Goal: Information Seeking & Learning: Understand process/instructions

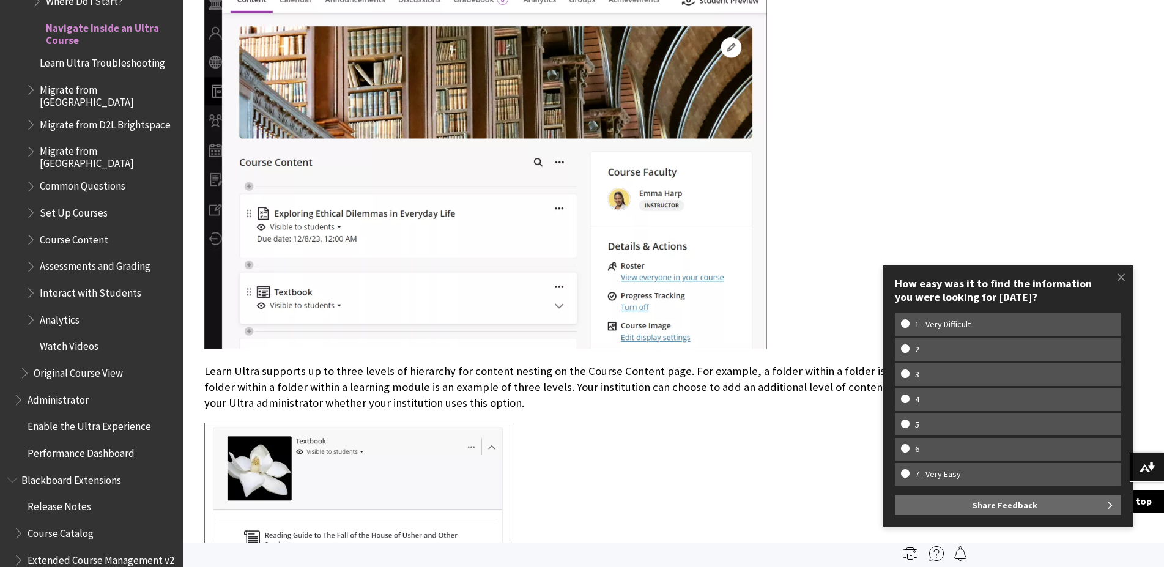
scroll to position [624, 0]
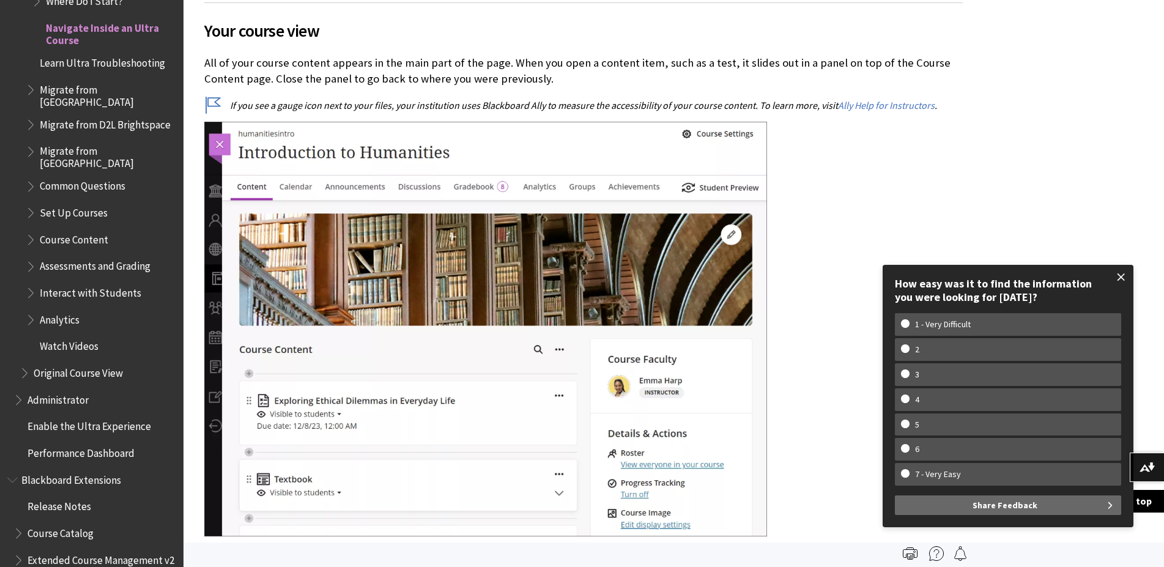
click at [1124, 275] on span at bounding box center [1121, 277] width 26 height 26
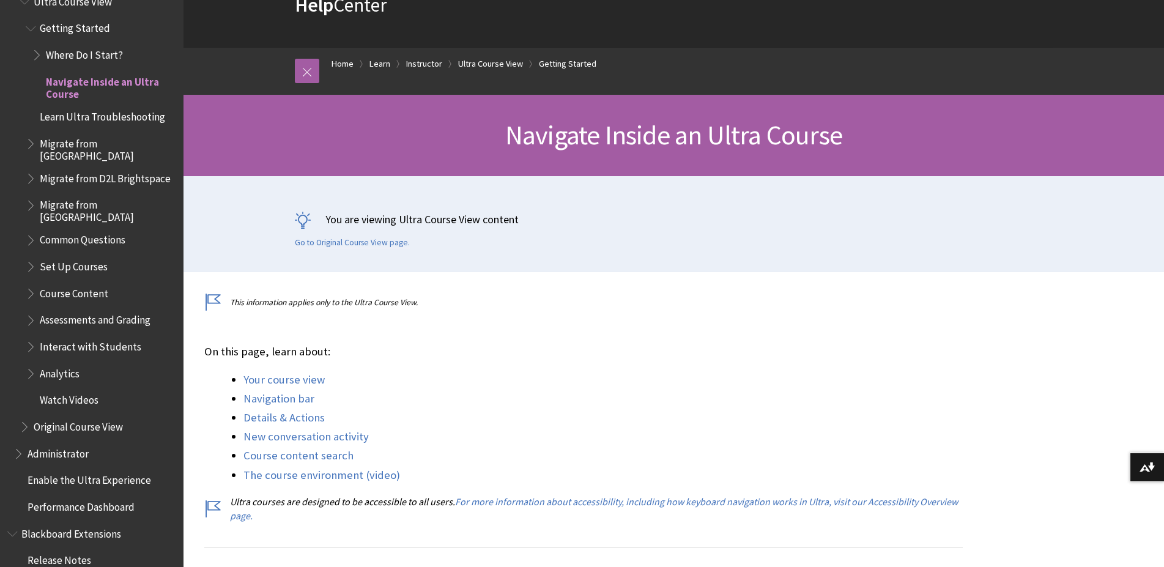
scroll to position [1476, 0]
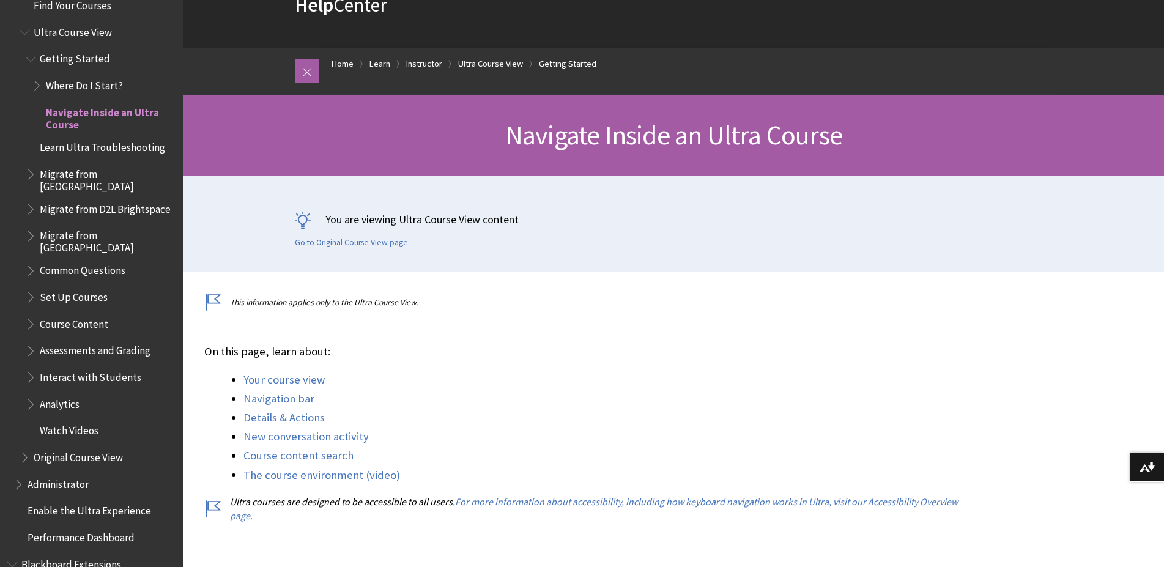
click at [72, 59] on span "Getting Started" at bounding box center [75, 57] width 70 height 17
click at [72, 87] on span "Where Do I Start?" at bounding box center [84, 83] width 77 height 17
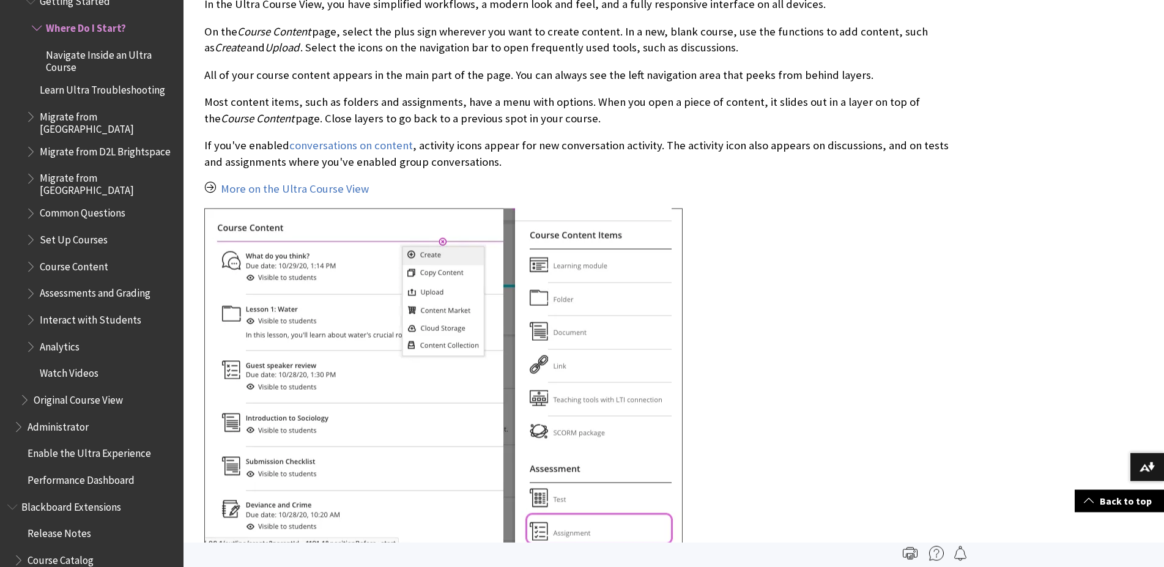
scroll to position [2325, 0]
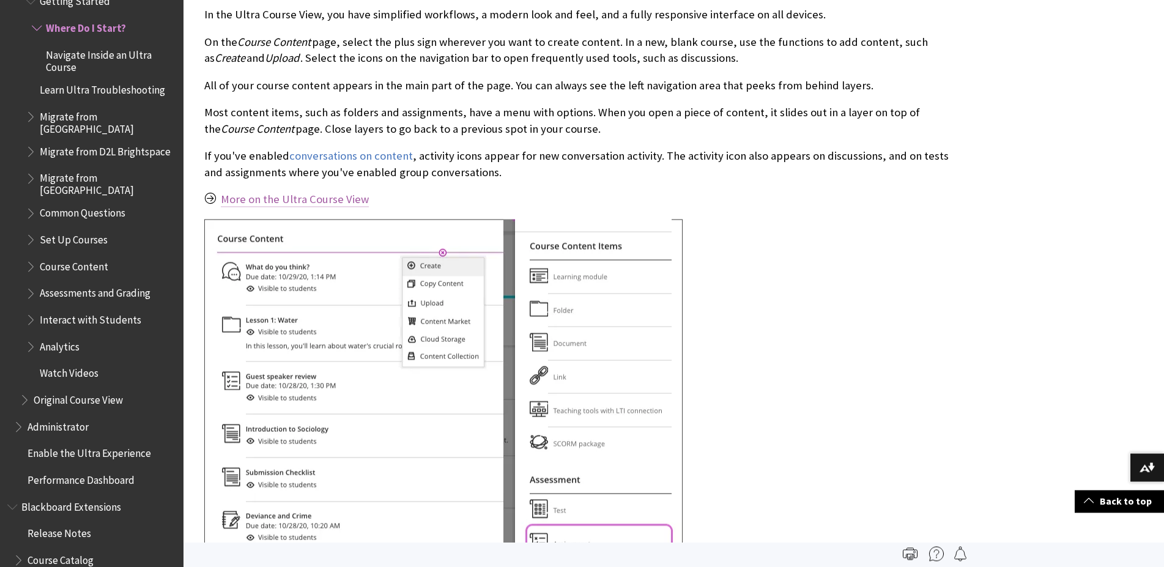
click at [284, 192] on link "More on the Ultra Course View" at bounding box center [295, 199] width 148 height 15
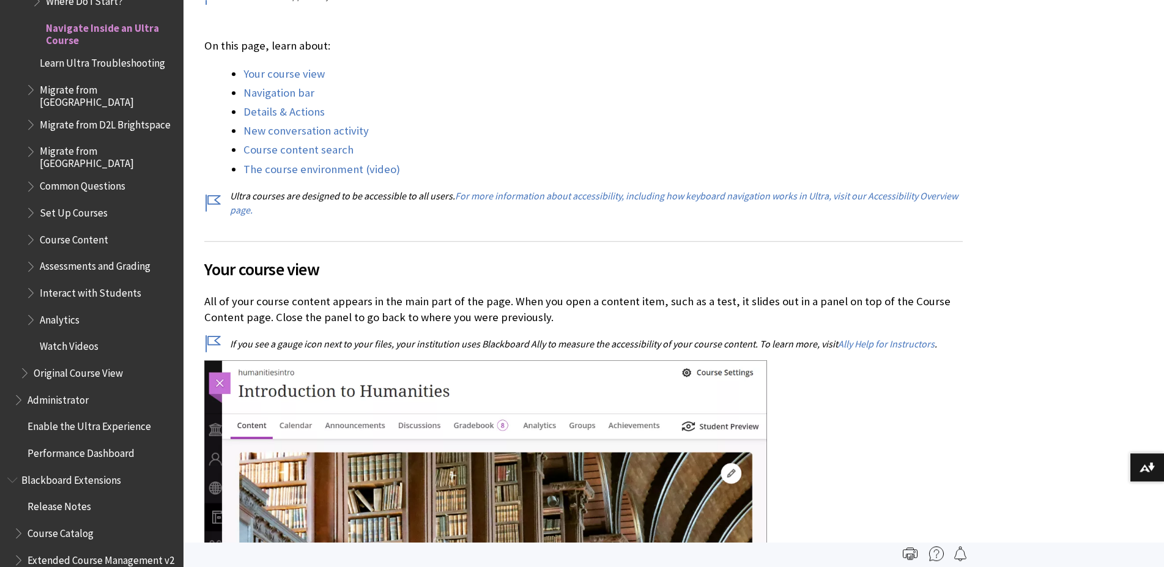
scroll to position [373, 0]
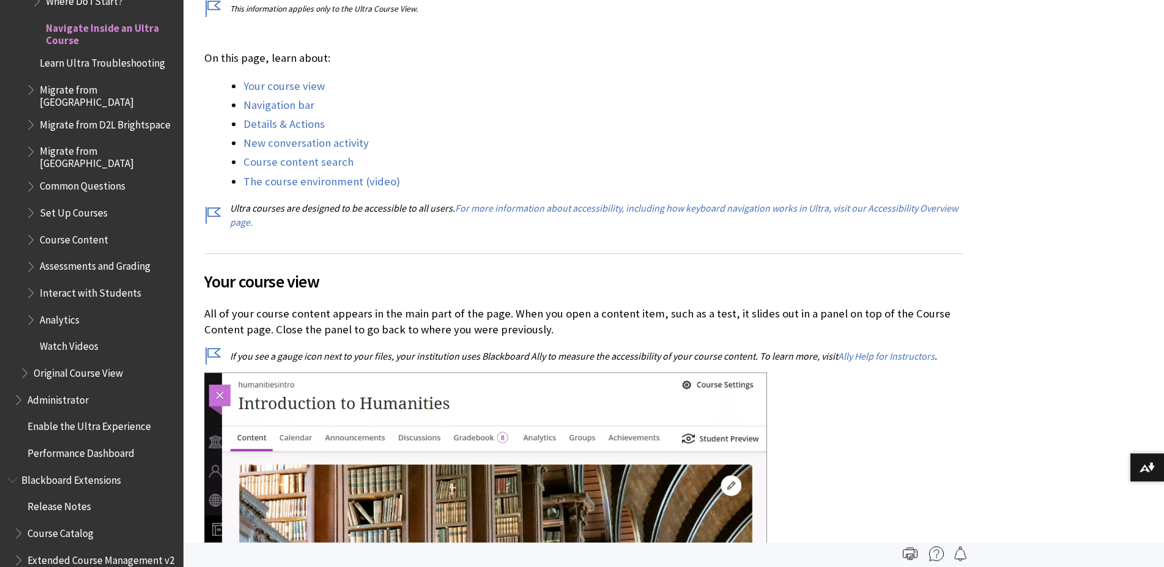
click at [67, 229] on span "Course Content" at bounding box center [74, 237] width 68 height 17
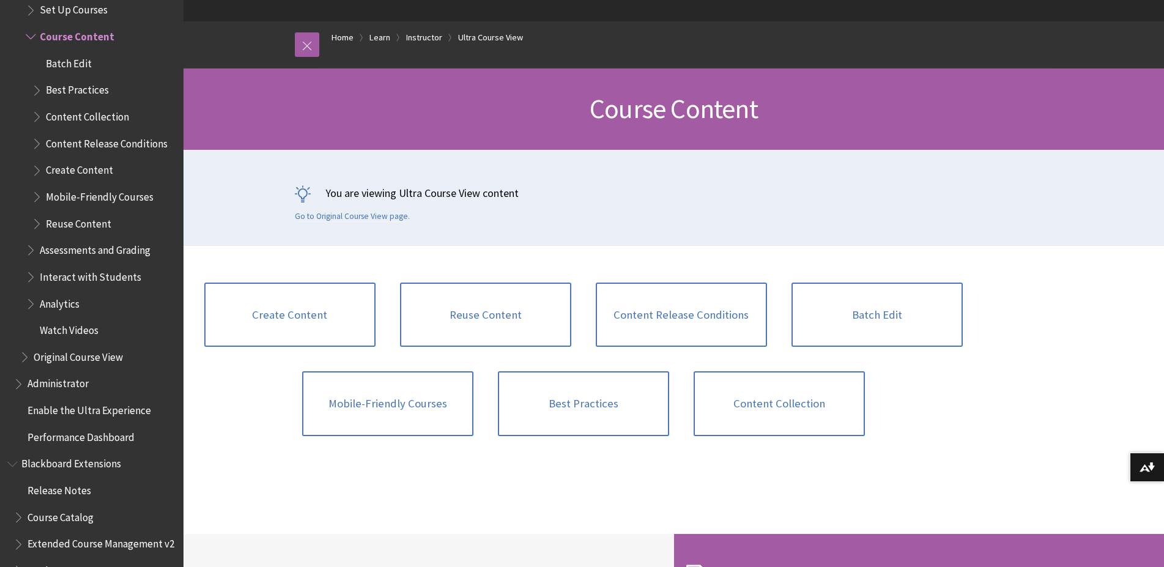
scroll to position [125, 0]
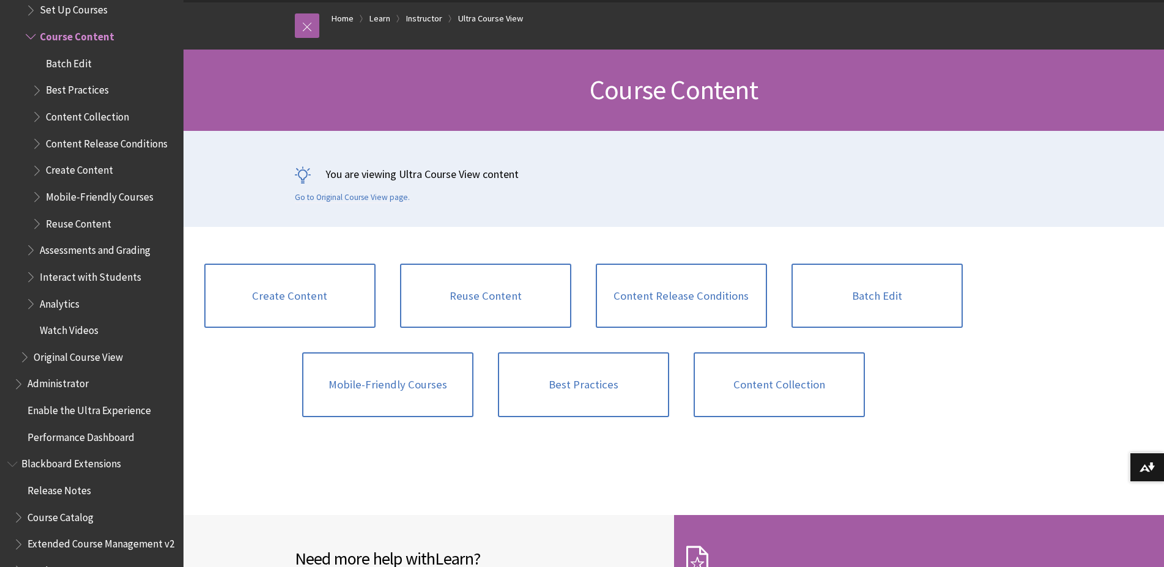
click at [77, 80] on span "Best Practices" at bounding box center [77, 88] width 63 height 17
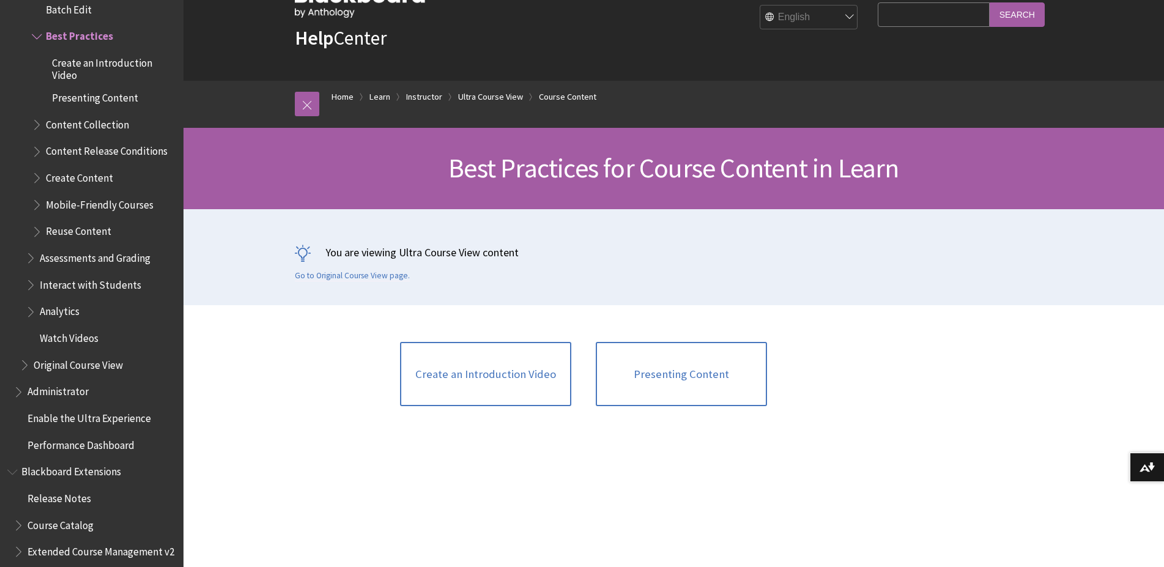
scroll to position [125, 0]
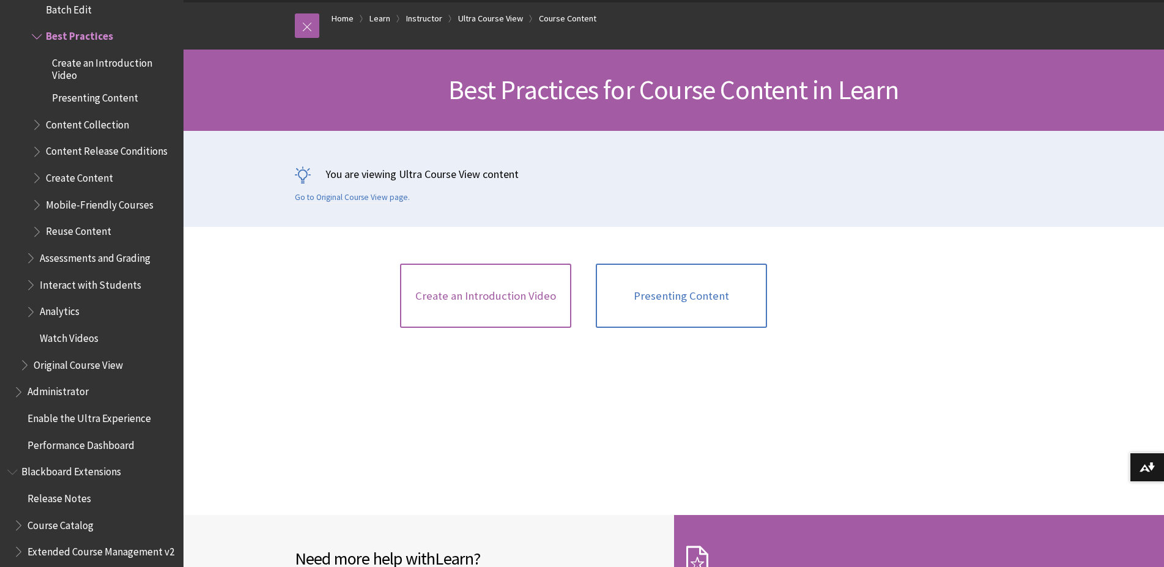
click at [505, 298] on link "Create an Introduction Video" at bounding box center [485, 296] width 171 height 65
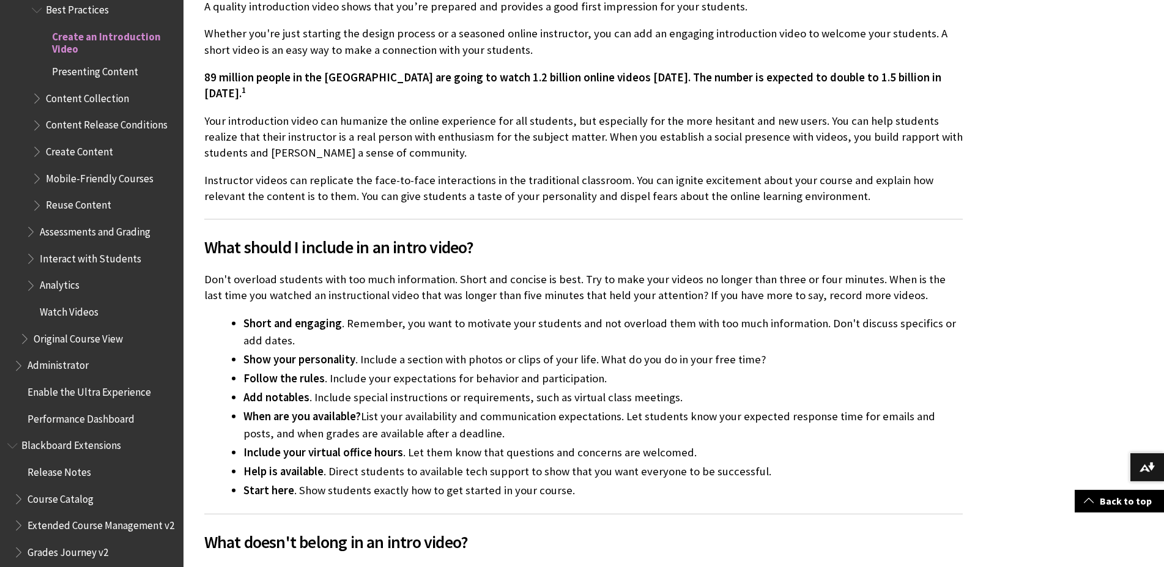
scroll to position [437, 0]
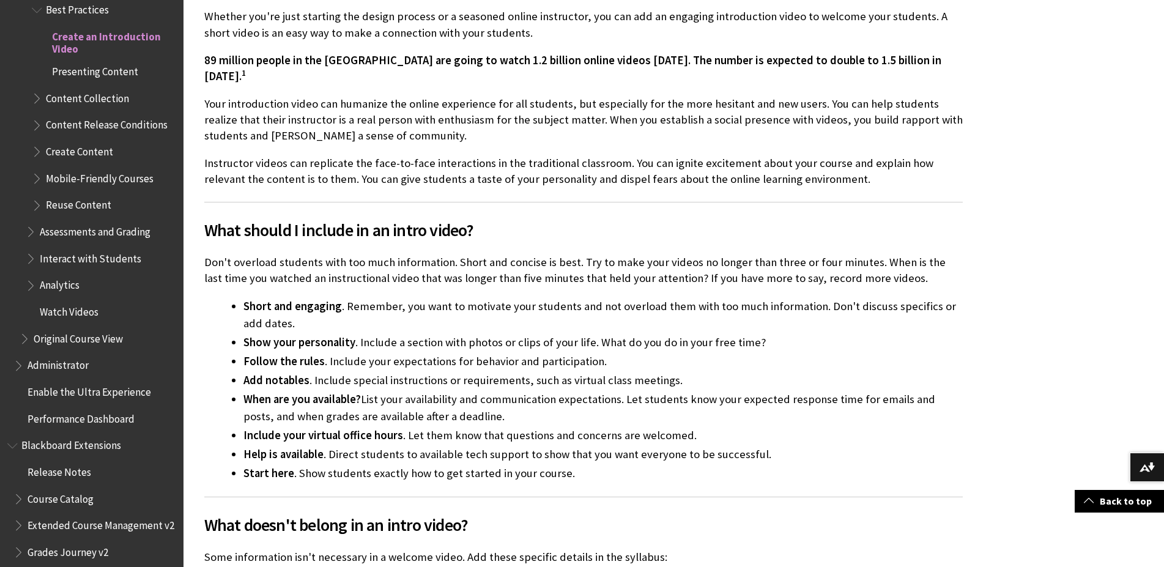
click at [95, 67] on span "Presenting Content" at bounding box center [95, 69] width 86 height 17
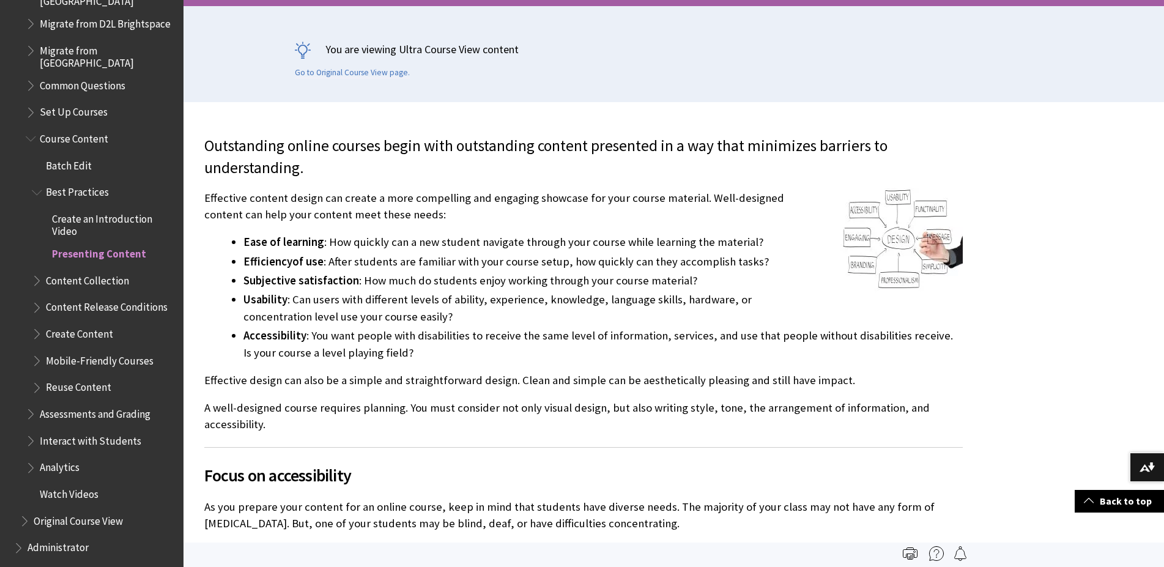
scroll to position [1585, 0]
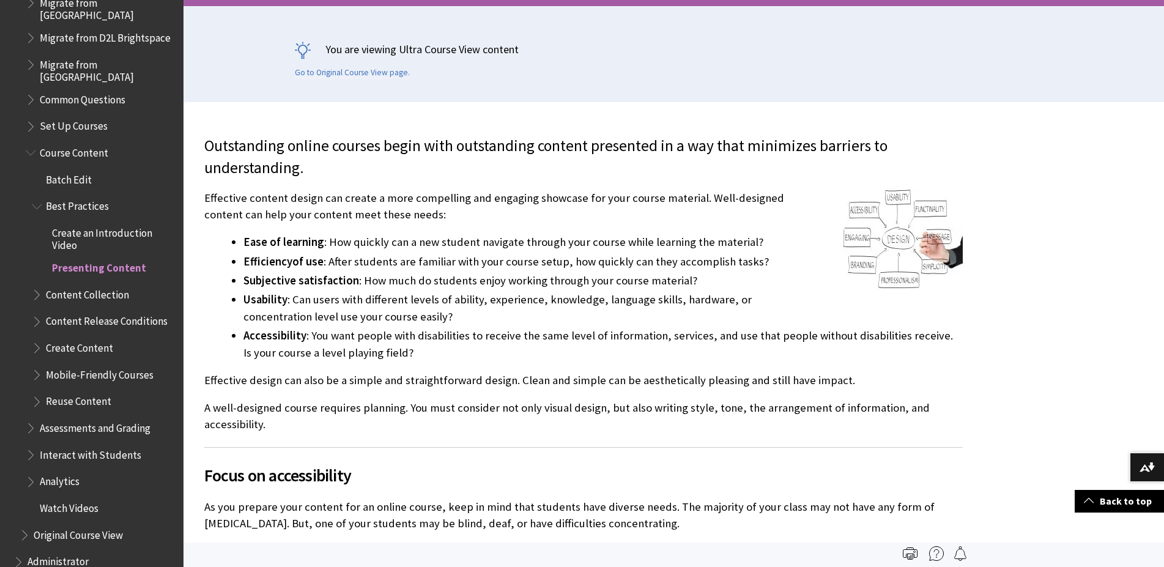
click at [80, 345] on span "Create Content" at bounding box center [79, 346] width 67 height 17
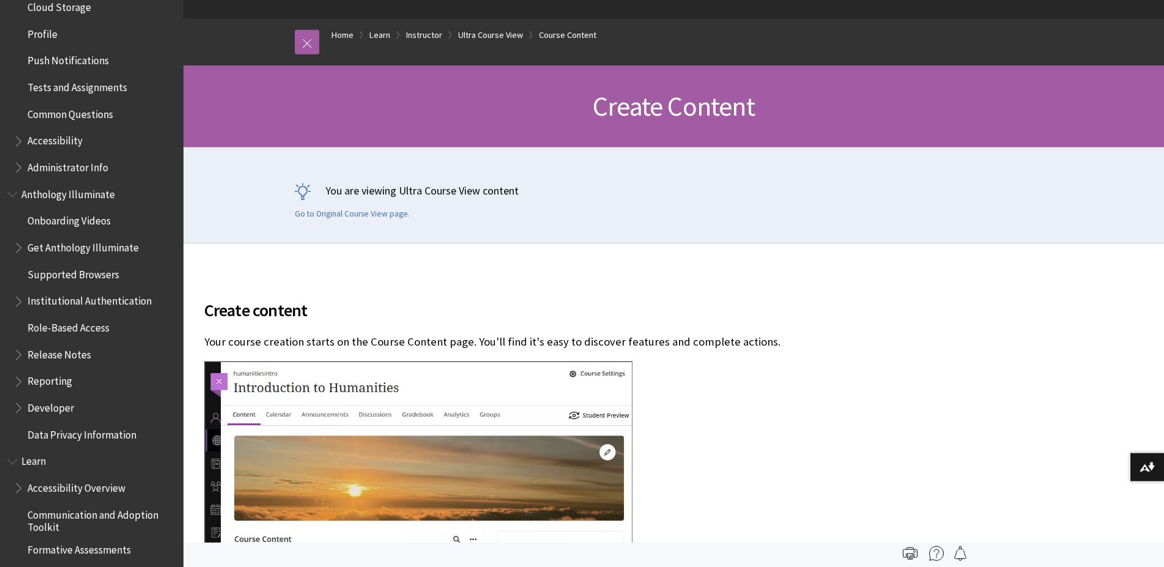
scroll to position [519, 0]
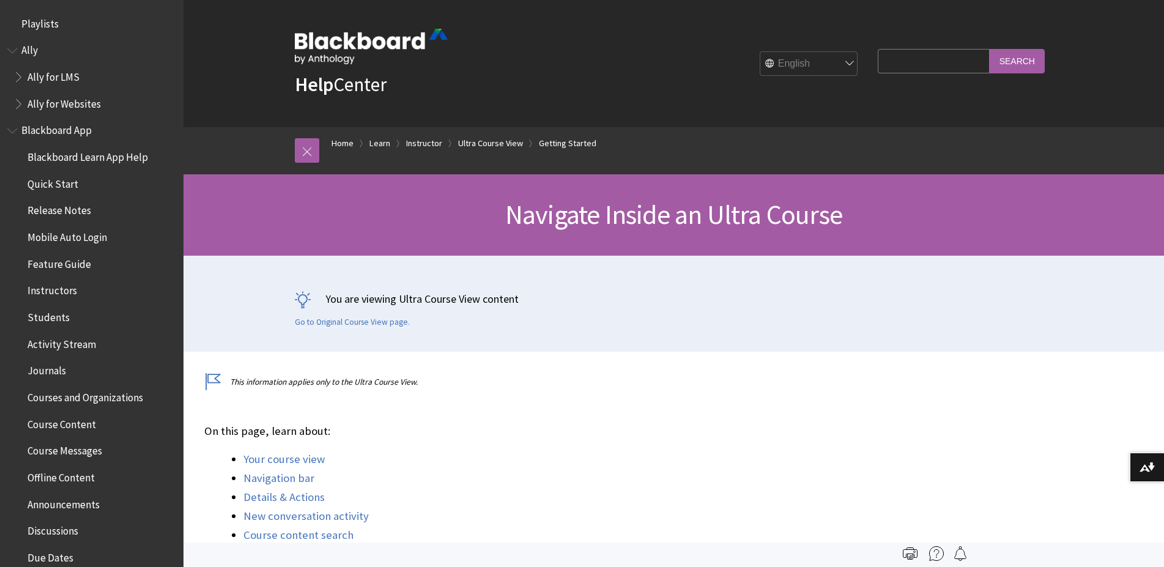
scroll to position [1560, 0]
